Goal: Task Accomplishment & Management: Manage account settings

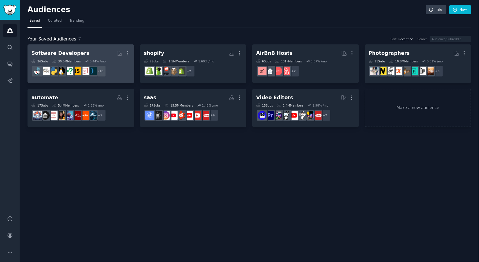
click at [103, 59] on div "0.44 % /mo" at bounding box center [98, 61] width 16 height 4
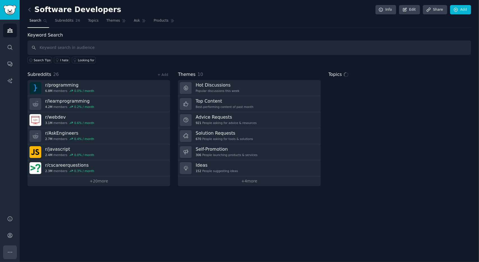
click at [14, 251] on button "More" at bounding box center [10, 252] width 14 height 14
click at [11, 230] on link "Account" at bounding box center [10, 235] width 14 height 14
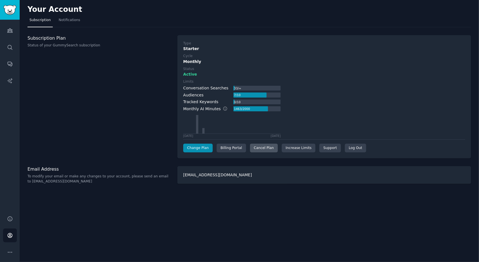
click at [267, 149] on div "Cancel Plan" at bounding box center [264, 147] width 28 height 9
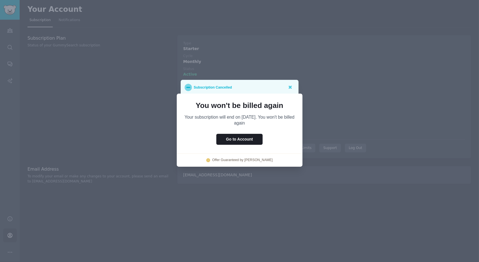
click at [314, 86] on div at bounding box center [239, 131] width 479 height 262
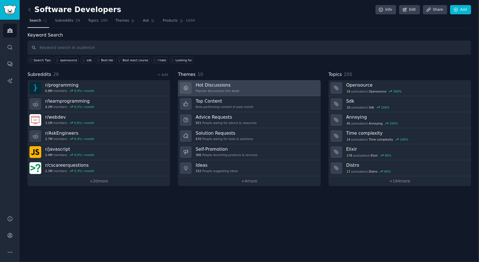
click at [251, 83] on link "Hot Discussions Popular discussions this week" at bounding box center [249, 88] width 143 height 16
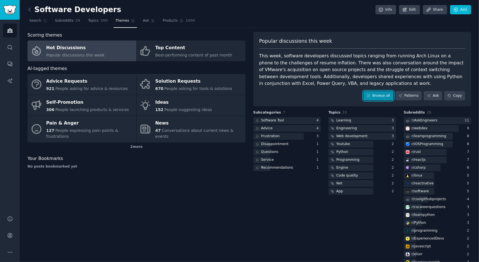
click at [379, 92] on link "Browse all" at bounding box center [378, 96] width 30 height 10
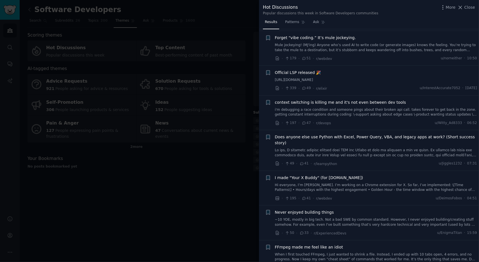
scroll to position [518, 0]
